Goal: Register for event/course

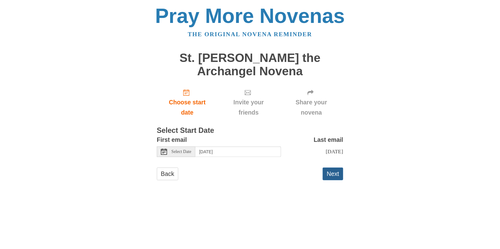
click at [335, 174] on button "Next" at bounding box center [332, 174] width 20 height 13
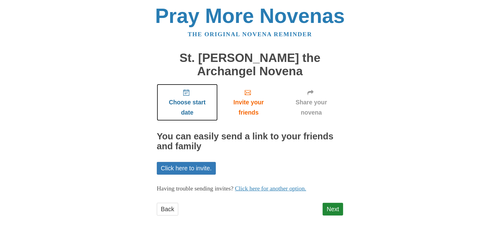
click at [201, 103] on span "Choose start date" at bounding box center [187, 107] width 48 height 20
